Goal: Information Seeking & Learning: Check status

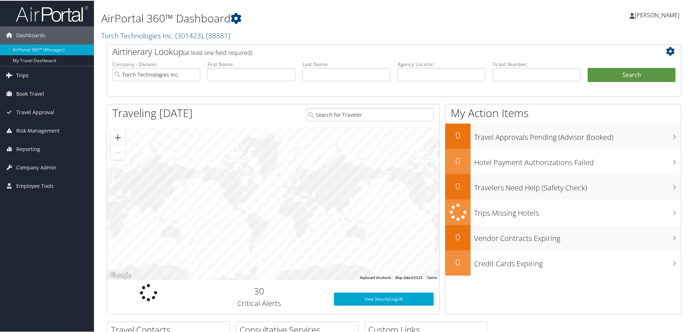
click at [20, 73] on span "Trips" at bounding box center [22, 75] width 12 height 18
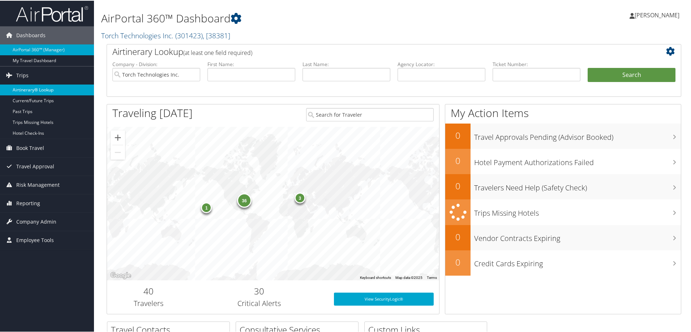
click at [31, 87] on link "Airtinerary® Lookup" at bounding box center [47, 89] width 94 height 11
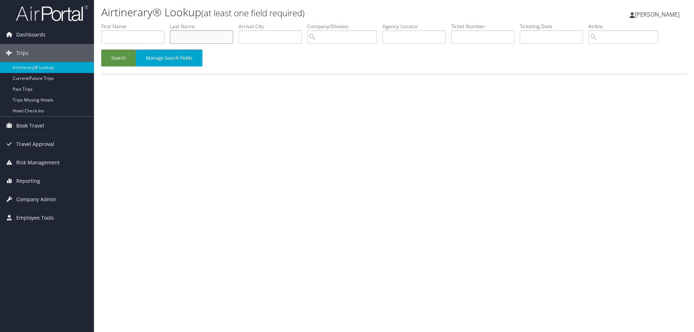
click at [190, 35] on input "text" at bounding box center [201, 36] width 63 height 13
click at [118, 56] on button "Search" at bounding box center [118, 58] width 35 height 17
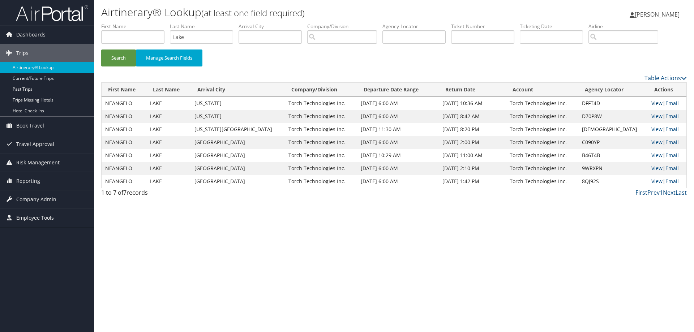
click at [651, 103] on link "View" at bounding box center [656, 103] width 11 height 7
drag, startPoint x: 196, startPoint y: 38, endPoint x: 159, endPoint y: 37, distance: 37.6
click at [159, 23] on ul "First Name Last Name Lake Departure City Arrival City Company/Division Airport/…" at bounding box center [394, 23] width 586 height 0
click at [119, 58] on button "Search" at bounding box center [118, 58] width 35 height 17
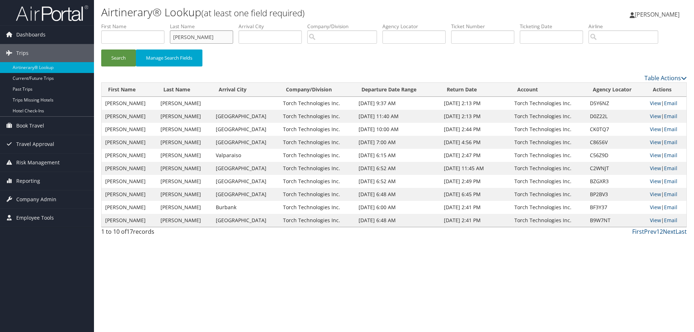
drag, startPoint x: 211, startPoint y: 39, endPoint x: 148, endPoint y: 40, distance: 62.5
click at [149, 23] on ul "First Name Last Name Lowmiller Departure City Arrival City Company/Division Air…" at bounding box center [394, 23] width 586 height 0
click at [114, 57] on button "Search" at bounding box center [118, 58] width 35 height 17
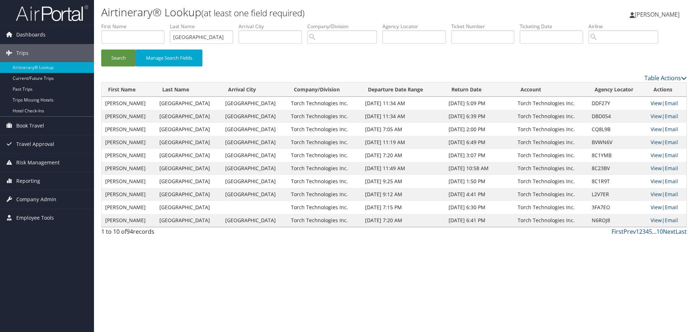
click at [651, 104] on link "View" at bounding box center [656, 103] width 11 height 7
click at [654, 116] on link "View" at bounding box center [656, 116] width 11 height 7
drag, startPoint x: 201, startPoint y: 38, endPoint x: 158, endPoint y: 42, distance: 43.1
click at [158, 23] on ul "First Name Last Name lyon Departure City Arrival City Company/Division Airport/…" at bounding box center [394, 23] width 586 height 0
click at [117, 54] on button "Search" at bounding box center [118, 58] width 35 height 17
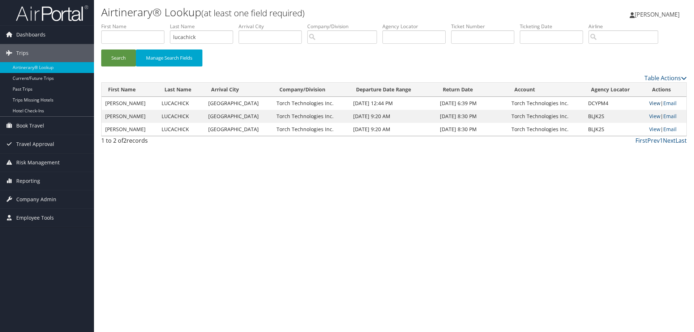
click at [654, 103] on link "View" at bounding box center [654, 103] width 11 height 7
drag, startPoint x: 208, startPoint y: 39, endPoint x: 166, endPoint y: 35, distance: 42.1
click at [166, 23] on ul "First Name Last Name lucachick Departure City Arrival City Company/Division Air…" at bounding box center [394, 23] width 586 height 0
type input "lowman"
click at [119, 53] on button "Search" at bounding box center [118, 58] width 35 height 17
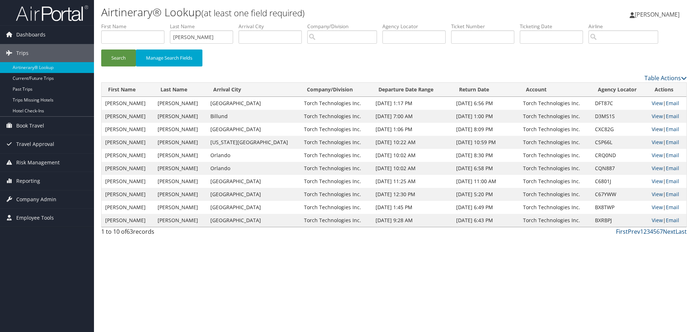
click at [652, 128] on link "View" at bounding box center [657, 129] width 11 height 7
click at [652, 115] on link "View" at bounding box center [657, 116] width 11 height 7
click at [653, 103] on link "View" at bounding box center [657, 103] width 11 height 7
drag, startPoint x: 204, startPoint y: 37, endPoint x: 164, endPoint y: 45, distance: 41.0
click at [164, 23] on ul "First Name Last Name lowman Departure City Arrival City Company/Division Airpor…" at bounding box center [394, 23] width 586 height 0
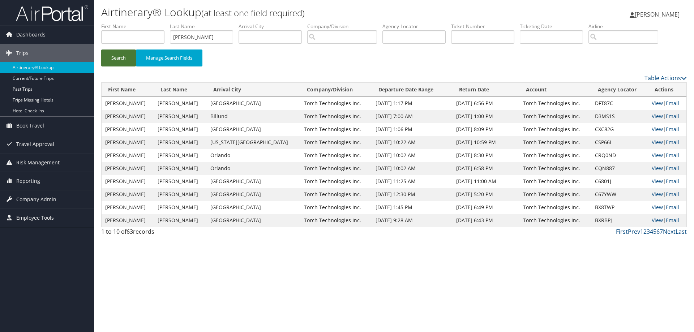
click at [125, 54] on button "Search" at bounding box center [118, 58] width 35 height 17
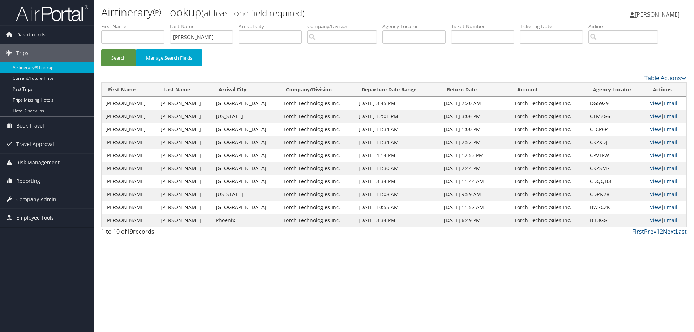
click at [654, 104] on link "View" at bounding box center [655, 103] width 11 height 7
drag, startPoint x: 209, startPoint y: 37, endPoint x: 155, endPoint y: 43, distance: 53.9
click at [155, 23] on ul "First Name Last Name lindblom Departure City Arrival City Company/Division Airp…" at bounding box center [394, 23] width 586 height 0
click at [122, 56] on button "Search" at bounding box center [118, 58] width 35 height 17
click at [653, 104] on link "View" at bounding box center [655, 103] width 11 height 7
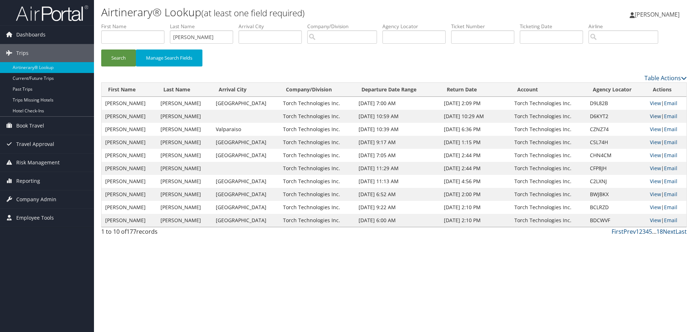
click at [650, 116] on link "View" at bounding box center [655, 116] width 11 height 7
drag, startPoint x: 210, startPoint y: 38, endPoint x: 142, endPoint y: 42, distance: 68.4
click at [142, 23] on ul "First Name Last Name Leonard Departure City Arrival City Company/Division Airpo…" at bounding box center [394, 23] width 586 height 0
click at [125, 59] on button "Search" at bounding box center [118, 58] width 35 height 17
click at [654, 116] on link "View" at bounding box center [655, 116] width 11 height 7
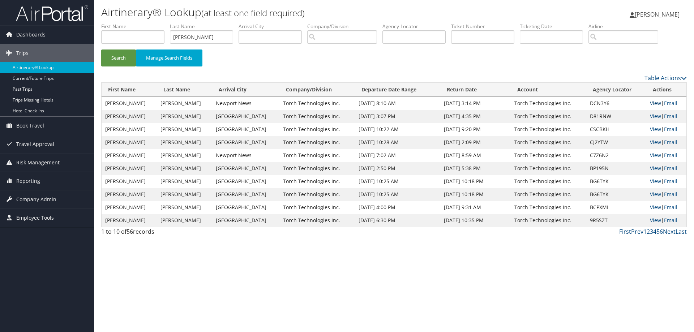
click at [654, 103] on link "View" at bounding box center [655, 103] width 11 height 7
drag, startPoint x: 193, startPoint y: 39, endPoint x: 155, endPoint y: 41, distance: 37.6
click at [158, 23] on ul "First Name Last Name lee Departure City Arrival City Company/Division Airport/C…" at bounding box center [394, 23] width 586 height 0
click at [121, 55] on button "Search" at bounding box center [118, 58] width 35 height 17
click at [653, 116] on link "View" at bounding box center [655, 116] width 11 height 7
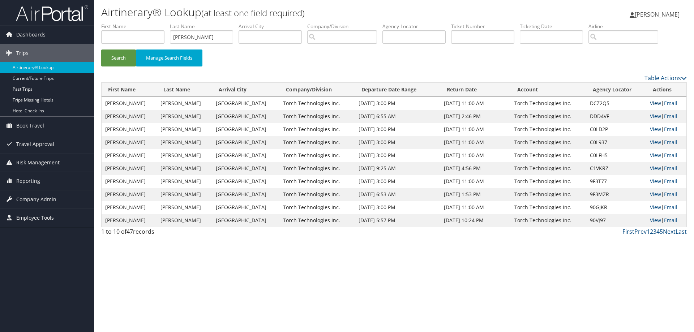
click at [653, 103] on link "View" at bounding box center [655, 103] width 11 height 7
drag, startPoint x: 202, startPoint y: 37, endPoint x: 159, endPoint y: 46, distance: 43.1
click at [159, 23] on ul "First Name Last Name lanier Departure City Arrival City Company/Division Airpor…" at bounding box center [394, 23] width 586 height 0
click at [127, 57] on button "Search" at bounding box center [118, 58] width 35 height 17
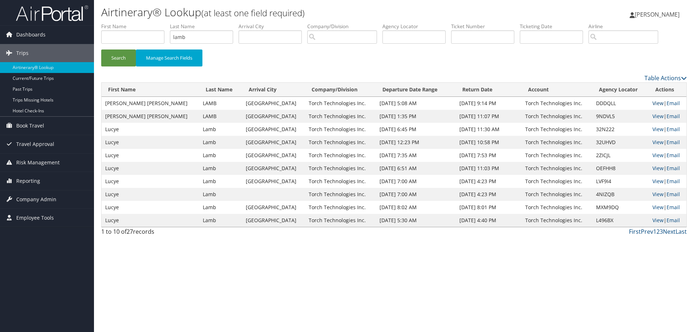
click at [653, 103] on link "View" at bounding box center [658, 103] width 11 height 7
drag, startPoint x: 203, startPoint y: 39, endPoint x: 153, endPoint y: 42, distance: 50.7
click at [154, 23] on ul "First Name Last Name lamb Departure City Arrival City Company/Division Airport/…" at bounding box center [394, 23] width 586 height 0
type input "m"
click at [117, 57] on button "Search" at bounding box center [118, 58] width 35 height 17
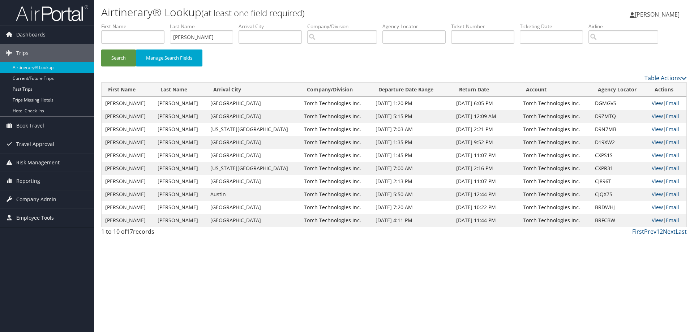
click at [652, 103] on link "View" at bounding box center [657, 103] width 11 height 7
click at [656, 116] on link "View" at bounding box center [657, 116] width 11 height 7
click at [653, 129] on link "View" at bounding box center [657, 129] width 11 height 7
click at [652, 142] on link "View" at bounding box center [657, 142] width 11 height 7
drag, startPoint x: 203, startPoint y: 39, endPoint x: 148, endPoint y: 43, distance: 55.1
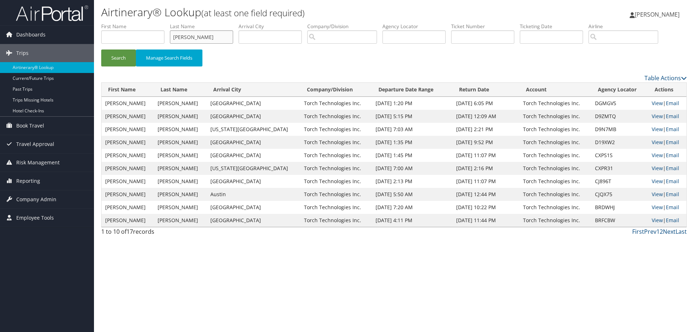
click at [148, 23] on ul "First Name Last Name mccarty Departure City Arrival City Company/Division Airpo…" at bounding box center [394, 23] width 586 height 0
click at [121, 57] on button "Search" at bounding box center [118, 58] width 35 height 17
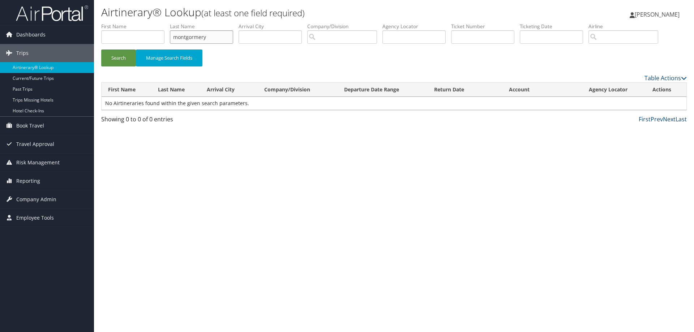
drag, startPoint x: 219, startPoint y: 37, endPoint x: 166, endPoint y: 38, distance: 52.8
click at [166, 23] on ul "First Name Last Name montgormery Departure City Arrival City Company/Division A…" at bounding box center [394, 23] width 586 height 0
click at [122, 57] on button "Search" at bounding box center [118, 58] width 35 height 17
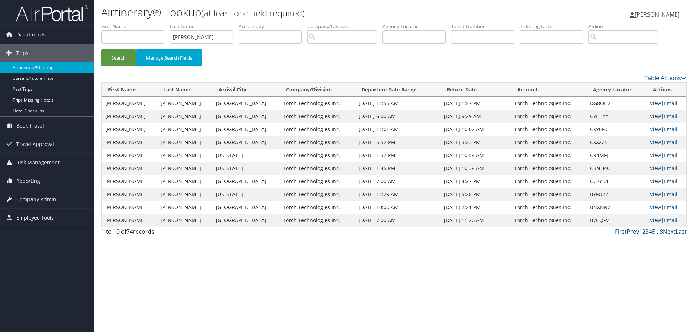
click at [654, 104] on link "View" at bounding box center [655, 103] width 11 height 7
drag, startPoint x: 215, startPoint y: 38, endPoint x: 160, endPoint y: 39, distance: 55.0
click at [161, 23] on ul "First Name Last Name montgomery Departure City Arrival City Company/Division Ai…" at bounding box center [394, 23] width 586 height 0
type input "mcMahon"
click at [115, 58] on button "Search" at bounding box center [118, 58] width 35 height 17
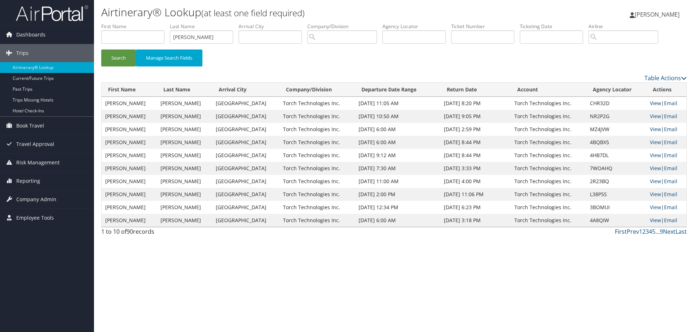
click at [654, 102] on link "View" at bounding box center [655, 103] width 11 height 7
click at [654, 116] on link "View" at bounding box center [655, 116] width 11 height 7
click at [653, 13] on span "[PERSON_NAME]" at bounding box center [657, 14] width 45 height 8
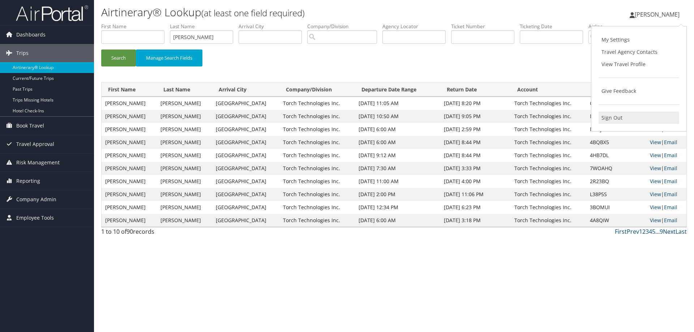
click at [614, 117] on link "Sign Out" at bounding box center [639, 118] width 81 height 12
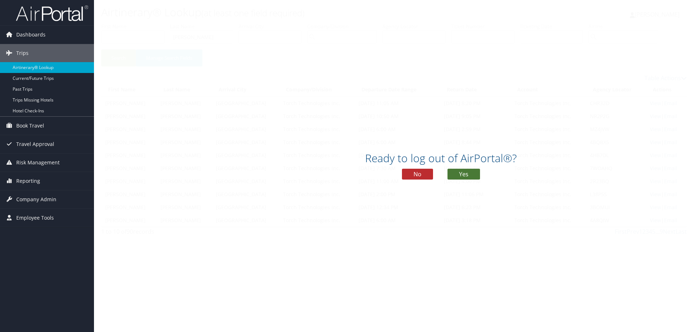
click at [464, 172] on button "Yes" at bounding box center [464, 174] width 33 height 11
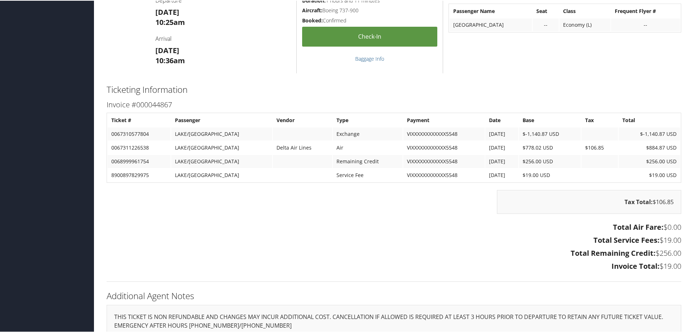
scroll to position [1012, 0]
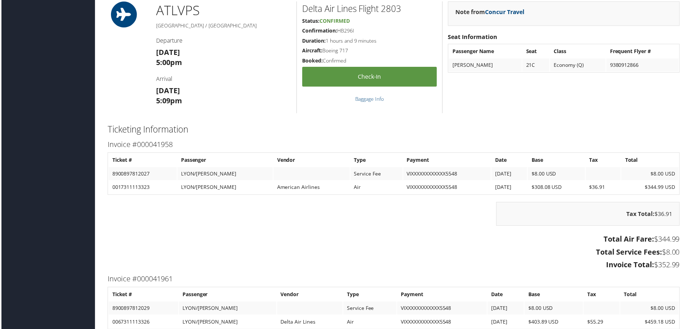
scroll to position [646, 0]
click at [277, 239] on h3 "Total Air Fare: $344.99" at bounding box center [394, 241] width 575 height 10
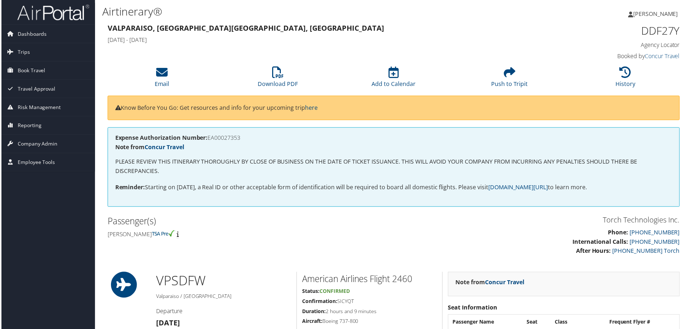
scroll to position [0, 0]
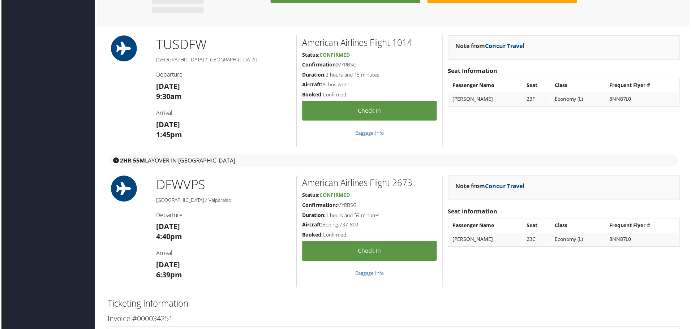
scroll to position [759, 0]
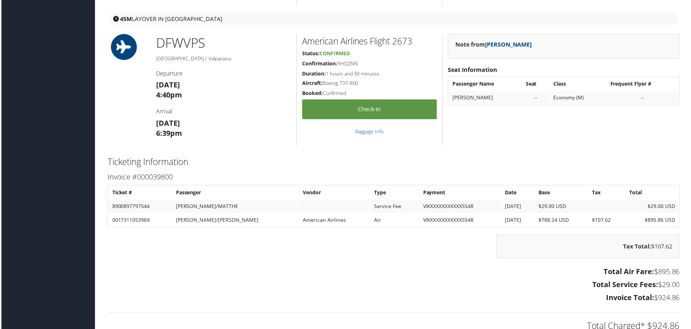
scroll to position [759, 0]
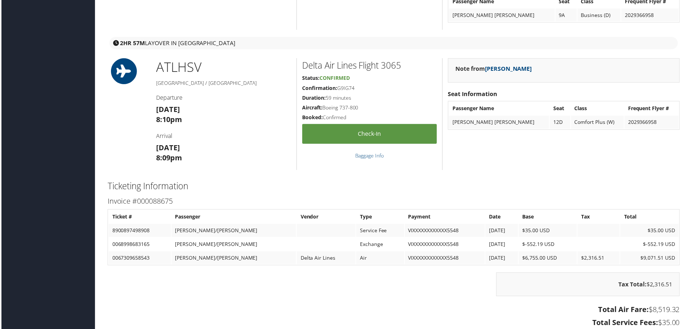
scroll to position [1446, 0]
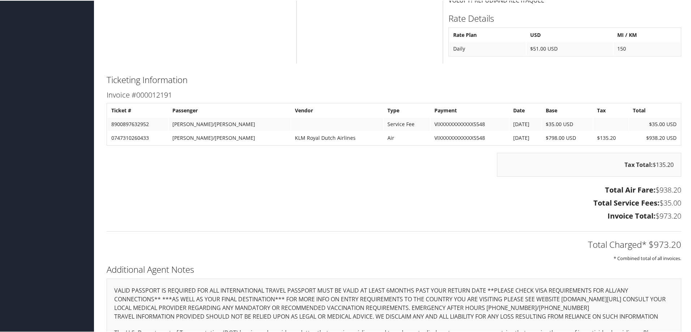
scroll to position [940, 0]
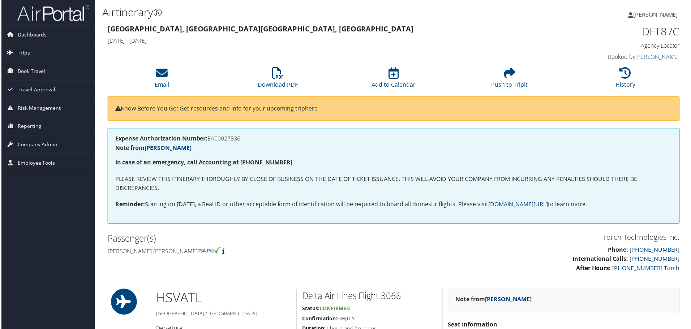
click at [400, 251] on p "Phone: 800-251-9691 International Calls: 801-997-8688 After Hours: 256- 932-360…" at bounding box center [540, 261] width 282 height 28
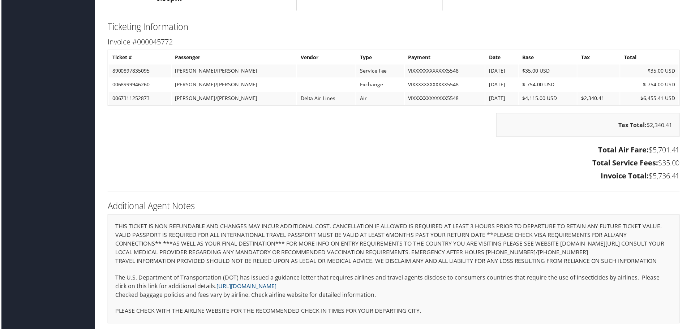
scroll to position [1844, 0]
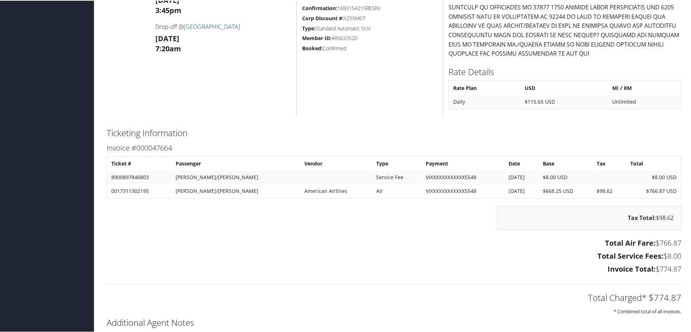
scroll to position [413, 0]
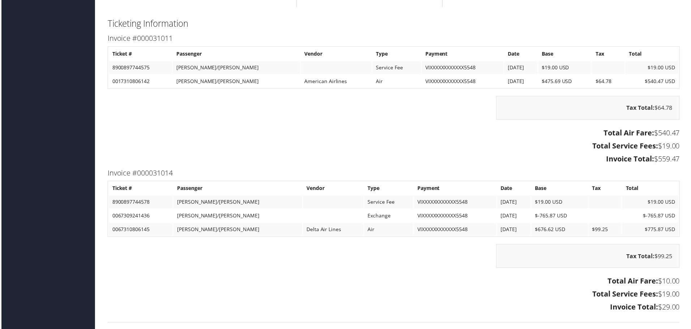
scroll to position [887, 0]
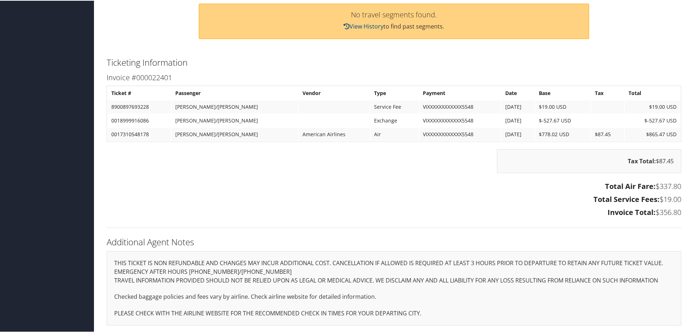
scroll to position [218, 0]
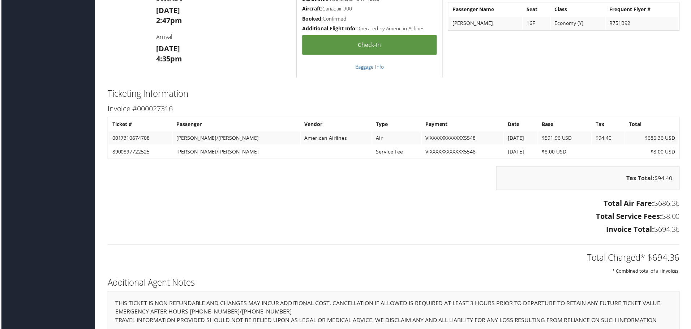
scroll to position [847, 0]
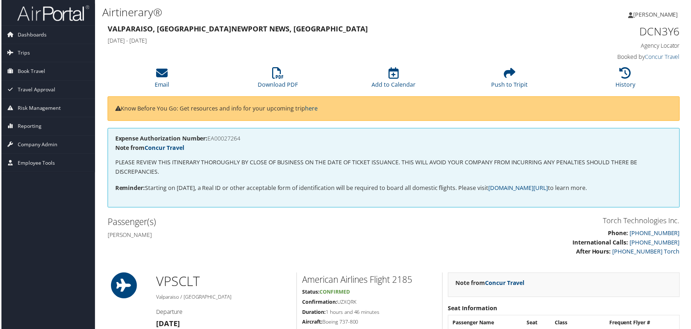
click at [249, 251] on div "Torch Technologies Inc. Phone: 800-251-9691 International Calls: 801-997-8688 A…" at bounding box center [394, 240] width 586 height 49
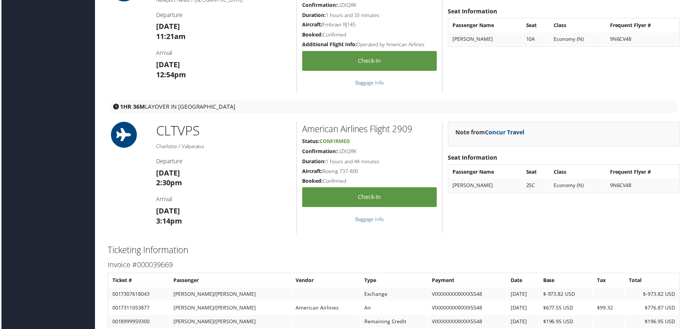
scroll to position [904, 0]
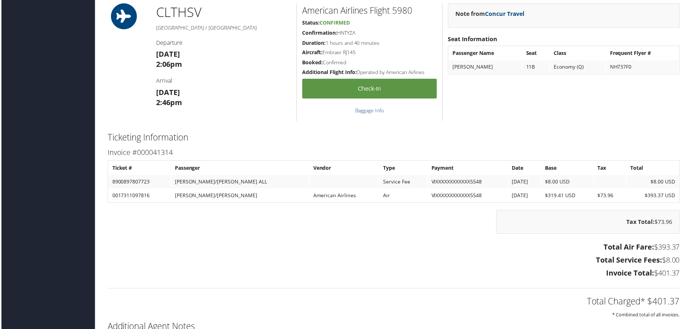
scroll to position [767, 0]
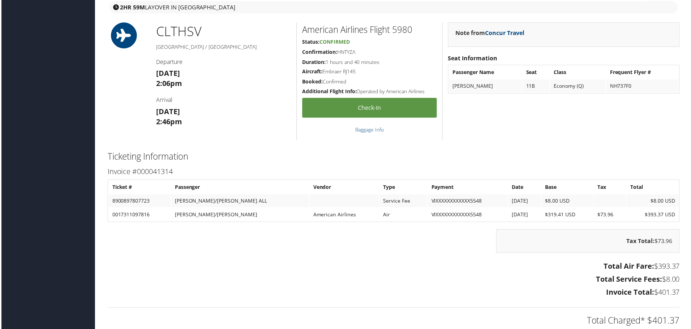
click at [234, 131] on div "CLT HSV Charlotte / Huntsville Departure Fri 03 Oct 2:06pm Arrival Fri 03 Oct 2…" at bounding box center [223, 81] width 146 height 119
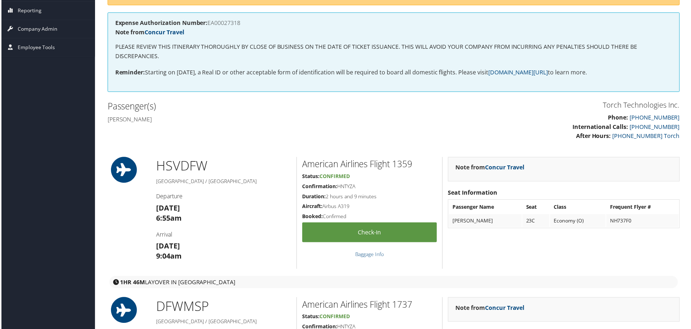
scroll to position [0, 0]
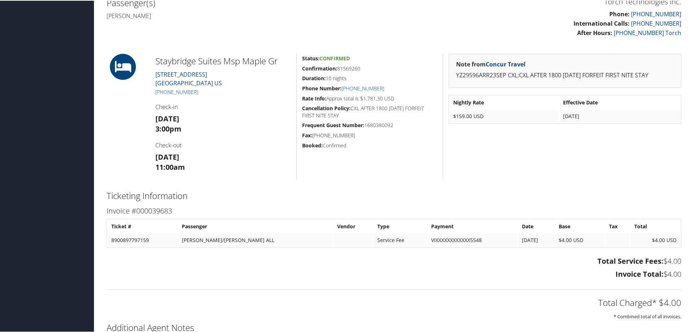
scroll to position [217, 0]
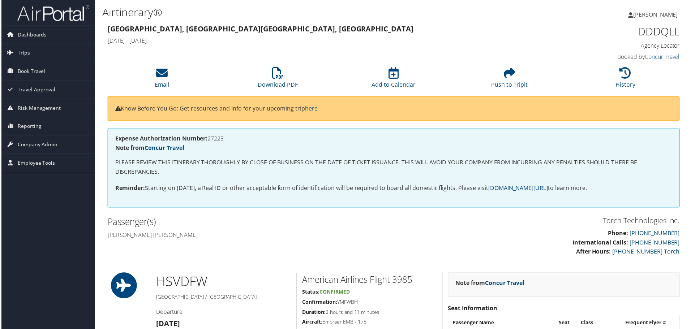
click at [255, 227] on h2 "Passenger(s)" at bounding box center [248, 223] width 282 height 12
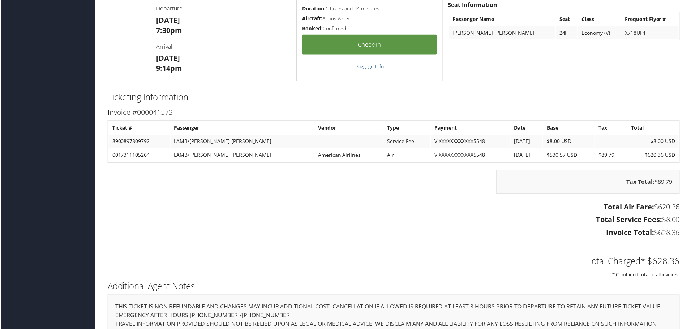
scroll to position [976, 0]
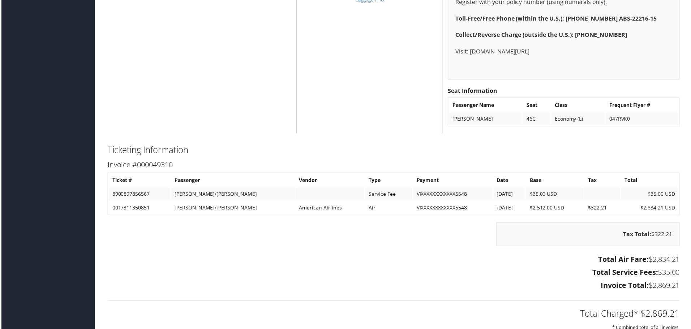
scroll to position [699, 0]
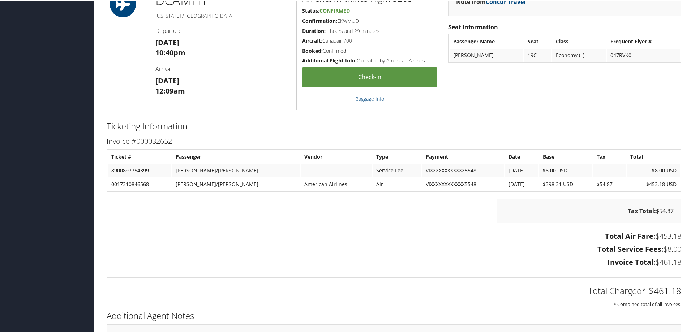
scroll to position [434, 0]
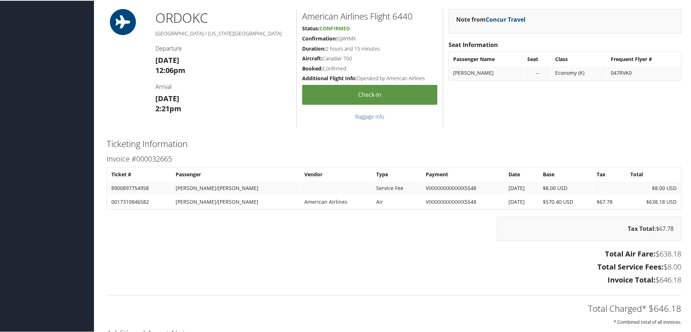
scroll to position [470, 0]
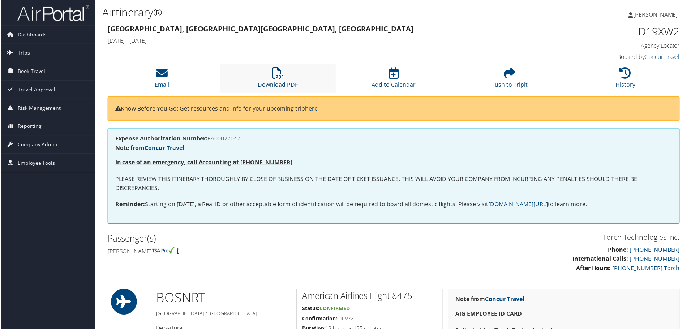
click at [274, 75] on icon at bounding box center [278, 74] width 12 height 12
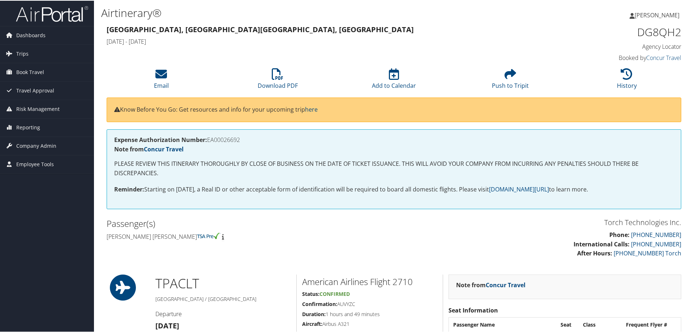
click at [399, 248] on p "Phone: 800-251-9691 International Calls: 801-997-8688 After Hours: 256- 932-360…" at bounding box center [540, 244] width 282 height 28
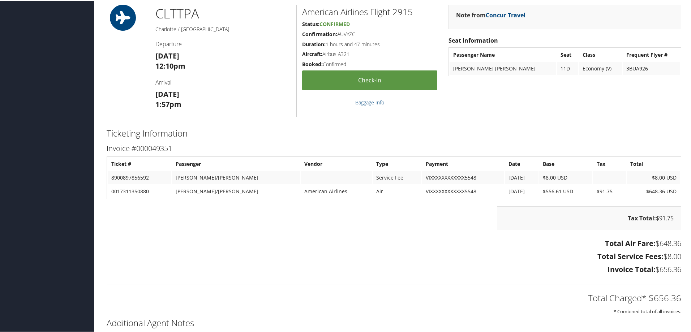
scroll to position [976, 0]
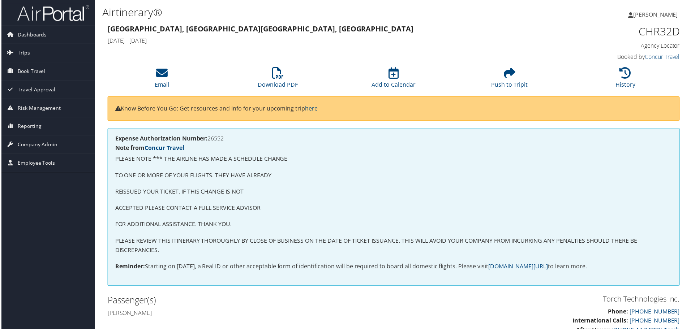
click at [302, 162] on p "PLEASE NOTE *** THE AIRLINE HAS MADE A SCHEDULE CHANGE" at bounding box center [394, 159] width 560 height 9
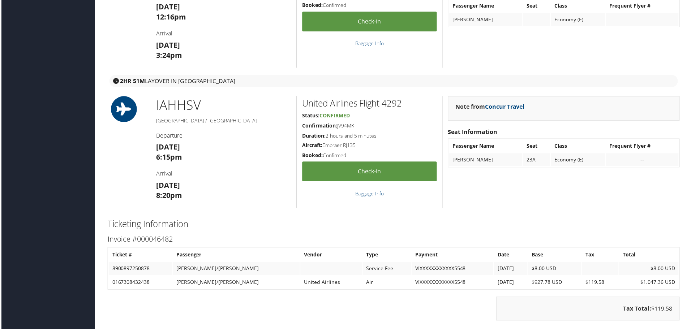
scroll to position [1229, 0]
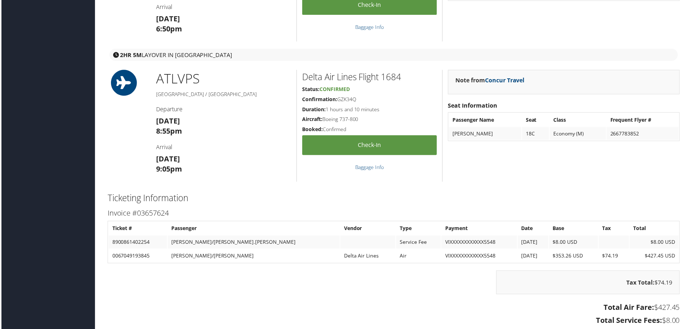
scroll to position [868, 0]
